Goal: Check status: Check status

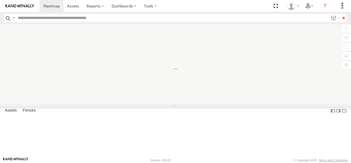
click at [103, 4] on label at bounding box center [95, 6] width 25 height 12
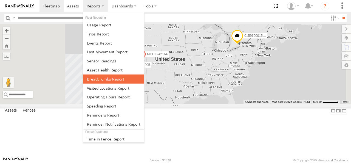
click at [107, 82] on link at bounding box center [113, 78] width 61 height 9
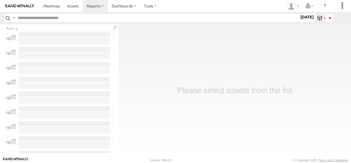
click at [320, 20] on label at bounding box center [321, 18] width 12 height 8
click at [0, 0] on label at bounding box center [0, 0] width 0 height 0
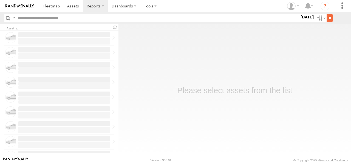
click at [331, 19] on input "**" at bounding box center [330, 18] width 6 height 8
click at [67, 20] on input "text" at bounding box center [158, 18] width 284 height 8
paste input "********"
type input "********"
click at [330, 18] on input "**" at bounding box center [330, 18] width 6 height 8
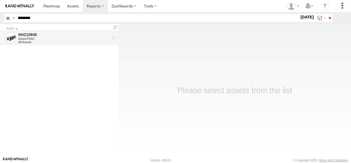
click at [65, 38] on div "ActiveTRAC" at bounding box center [64, 38] width 92 height 3
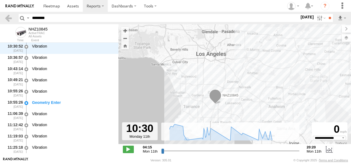
scroll to position [449, 0]
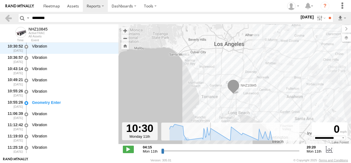
drag, startPoint x: 163, startPoint y: 150, endPoint x: 215, endPoint y: 144, distance: 52.2
click at [215, 148] on input "range" at bounding box center [230, 150] width 139 height 5
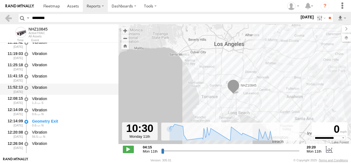
scroll to position [476, 0]
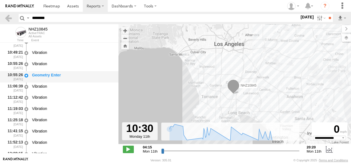
click at [46, 80] on div "Geometry Enter" at bounding box center [72, 77] width 83 height 10
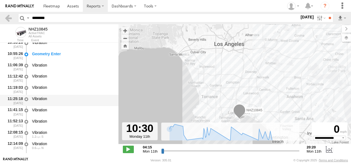
scroll to position [559, 0]
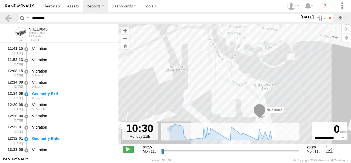
drag, startPoint x: 237, startPoint y: 99, endPoint x: 221, endPoint y: 73, distance: 30.1
click at [221, 73] on div "NHZ10845" at bounding box center [235, 86] width 233 height 125
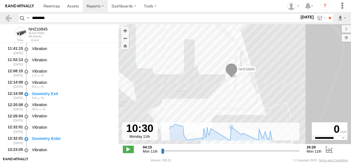
click at [212, 47] on div "NHZ10845" at bounding box center [235, 86] width 233 height 125
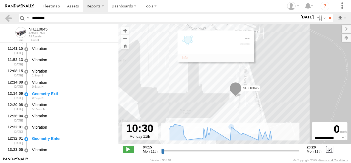
drag, startPoint x: 208, startPoint y: 63, endPoint x: 209, endPoint y: 71, distance: 8.3
click at [209, 71] on div "NHZ10845" at bounding box center [235, 86] width 233 height 125
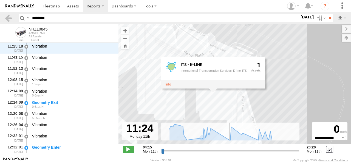
scroll to position [561, 0]
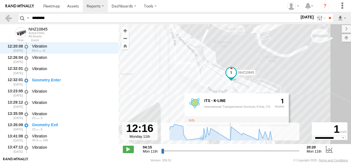
drag, startPoint x: 215, startPoint y: 151, endPoint x: 230, endPoint y: 151, distance: 15.1
type input "**********"
click at [230, 151] on input "range" at bounding box center [230, 150] width 139 height 5
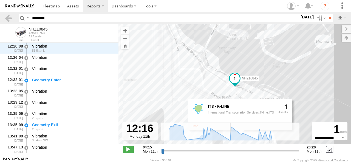
scroll to position [617, 0]
click at [52, 79] on div "Geometry Enter" at bounding box center [72, 79] width 81 height 5
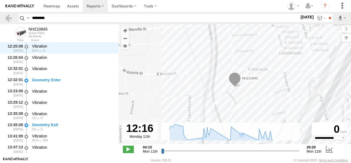
click at [233, 88] on div "NHZ10845 ITS - K-LINE International Transportation Services, K-line, ITS 1" at bounding box center [235, 86] width 233 height 125
